Goal: Transaction & Acquisition: Purchase product/service

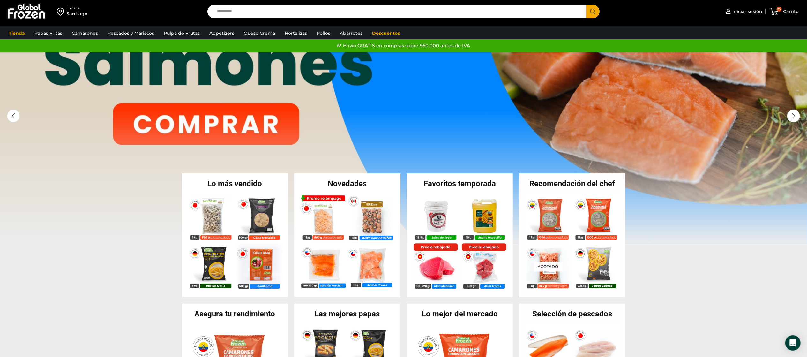
click at [267, 18] on input "Search input" at bounding box center [399, 11] width 370 height 13
type input "*****"
click at [587, 5] on button "Search" at bounding box center [593, 11] width 13 height 13
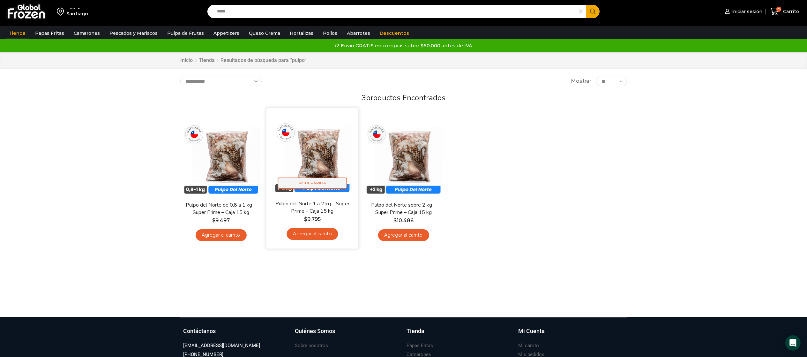
click at [322, 182] on span "Vista Rápida" at bounding box center [312, 183] width 69 height 11
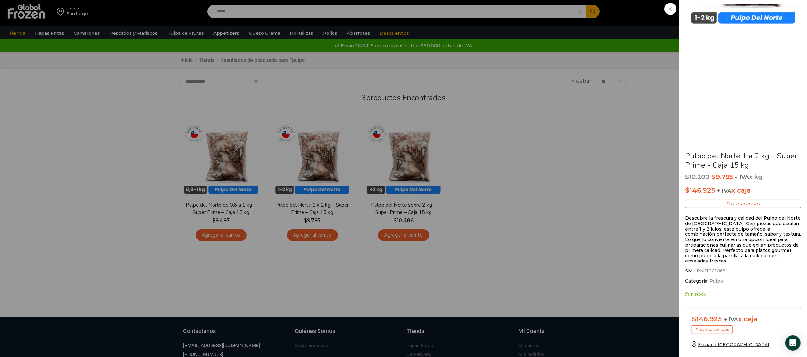
scroll to position [154, 0]
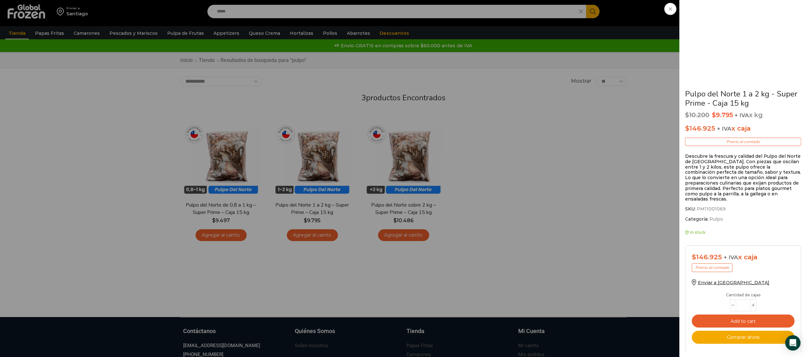
click at [313, 0] on div "Pulpo del Norte 1 a 2 kg - Super Prime - Caja 15 kg $ 10.200 Original price was…" at bounding box center [403, 0] width 807 height 0
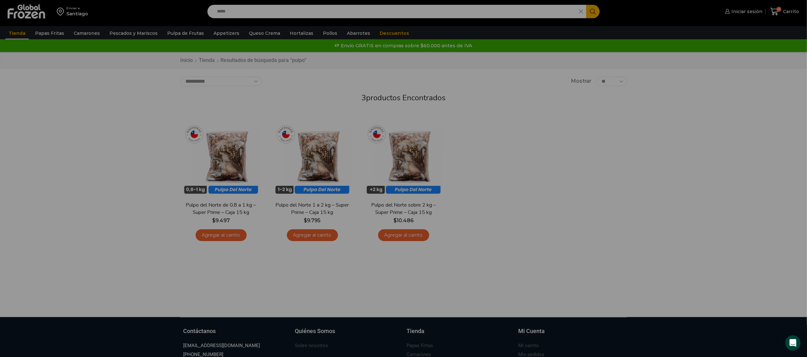
click at [313, 0] on div "Pulpo del Norte 1 a 2 kg - Super Prime - Caja 15 kg $ 10.200 Original price was…" at bounding box center [403, 0] width 807 height 0
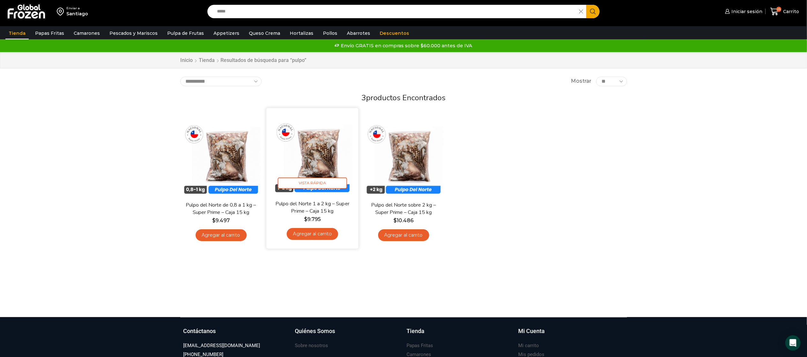
click at [313, 207] on link "Pulpo del Norte 1 a 2 kg – Super Prime – Caja 15 kg" at bounding box center [312, 207] width 74 height 15
